Goal: Task Accomplishment & Management: Use online tool/utility

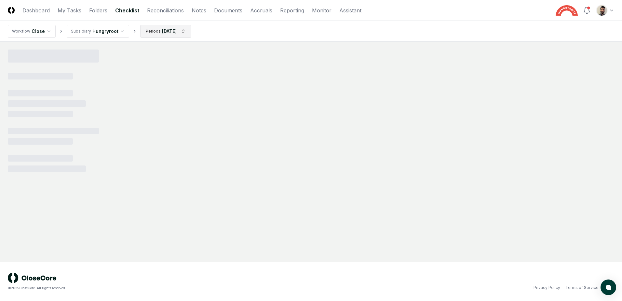
click at [159, 34] on html "CloseCore Dashboard My Tasks Folders Checklist Reconciliations Notes Documents …" at bounding box center [311, 150] width 622 height 301
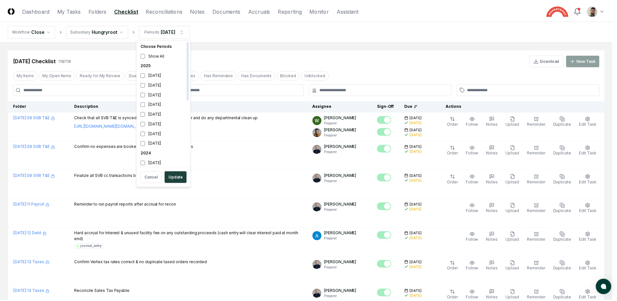
scroll to position [2, 0]
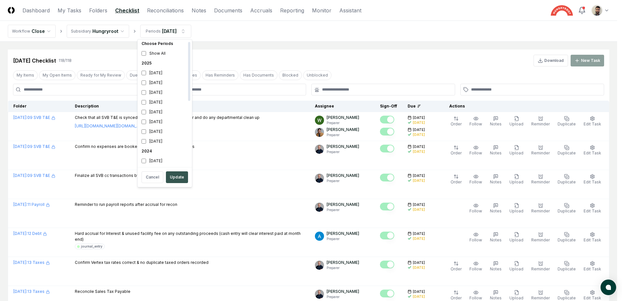
click at [180, 178] on button "Update" at bounding box center [177, 177] width 22 height 12
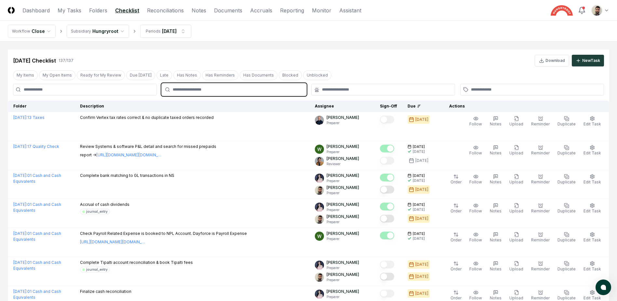
click at [236, 89] on input "text" at bounding box center [237, 90] width 129 height 6
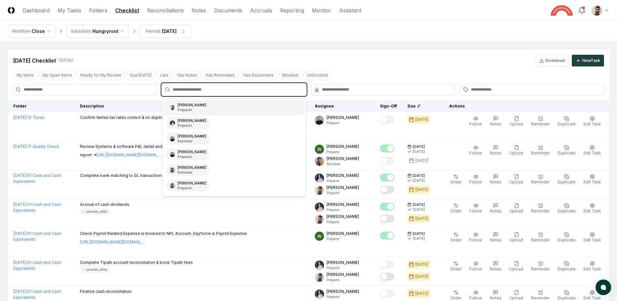
click at [217, 109] on div "[PERSON_NAME] Preparer" at bounding box center [234, 108] width 141 height 16
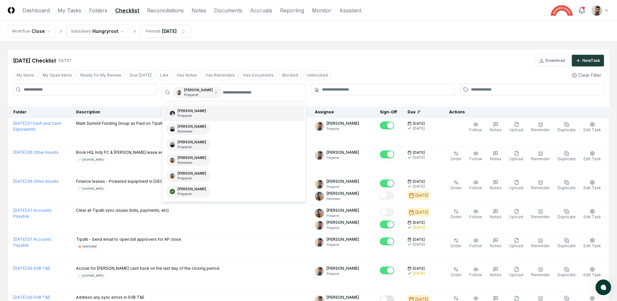
click at [283, 55] on div "[DATE] Checklist 56 / 137 Download New Task" at bounding box center [308, 61] width 591 height 12
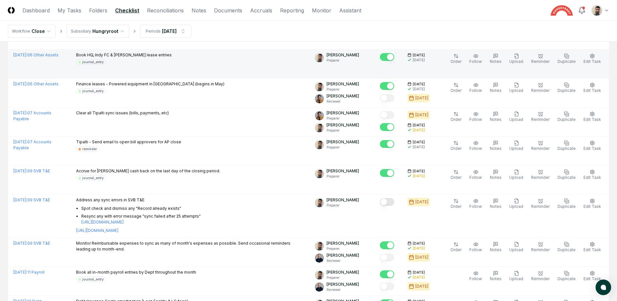
scroll to position [163, 0]
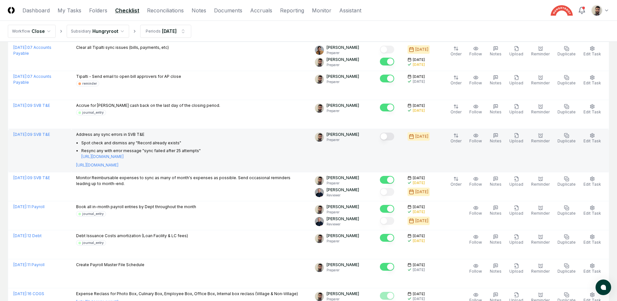
click at [394, 138] on button "Mark complete" at bounding box center [387, 136] width 14 height 8
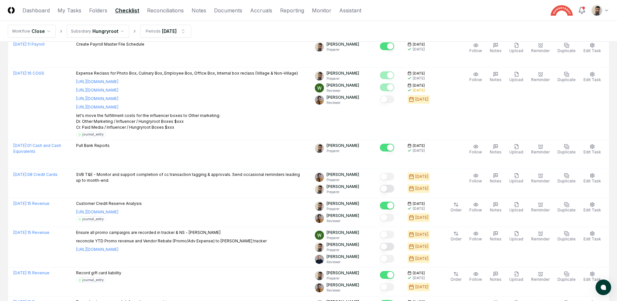
scroll to position [391, 0]
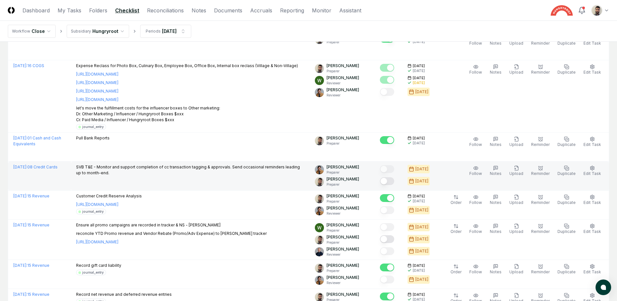
click at [394, 183] on button "Mark complete" at bounding box center [387, 181] width 14 height 8
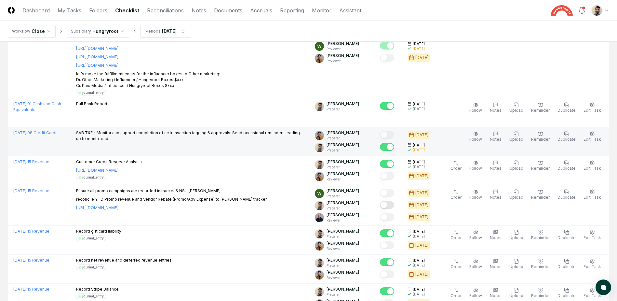
scroll to position [423, 0]
